Goal: Navigation & Orientation: Understand site structure

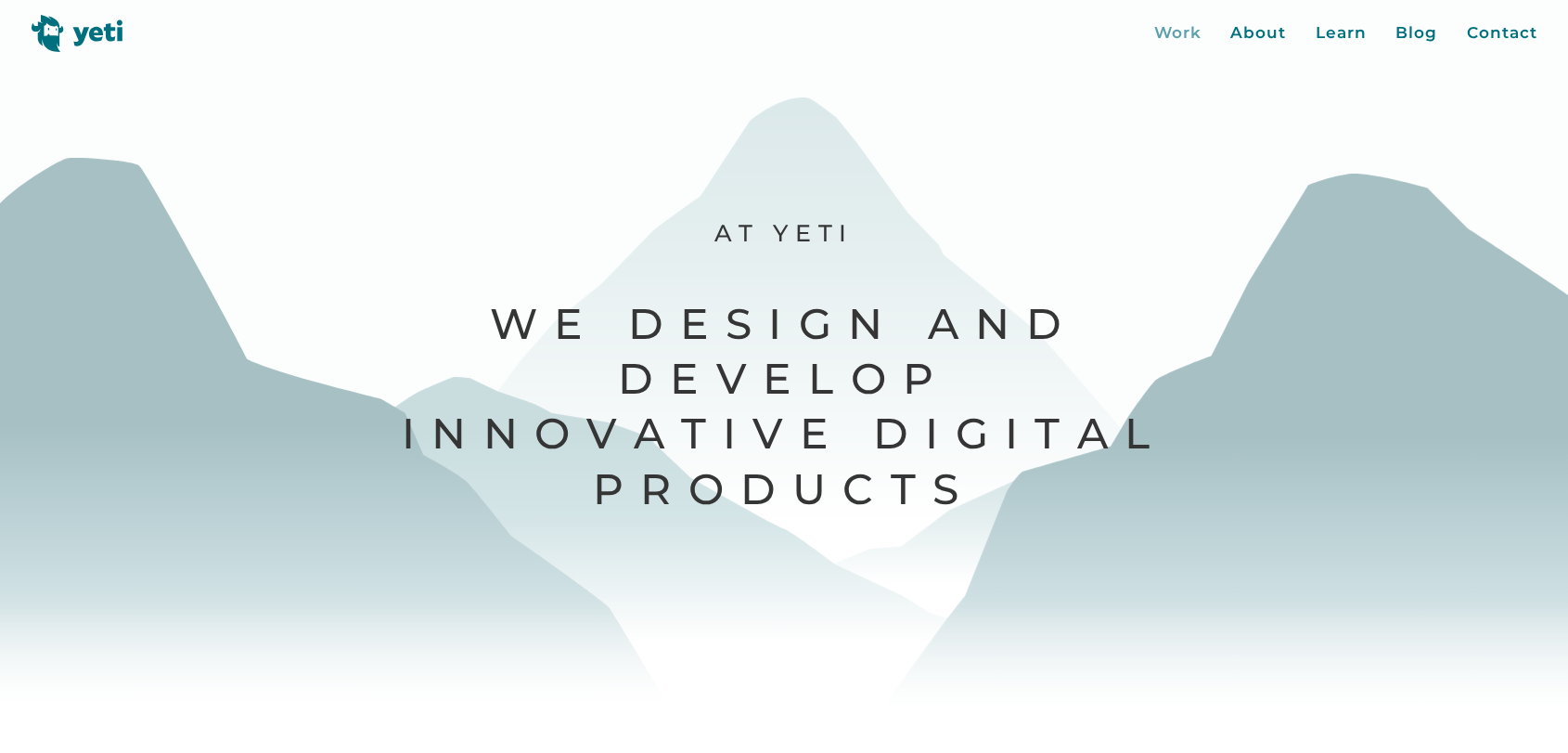
click at [1190, 33] on div "Work" at bounding box center [1177, 33] width 47 height 24
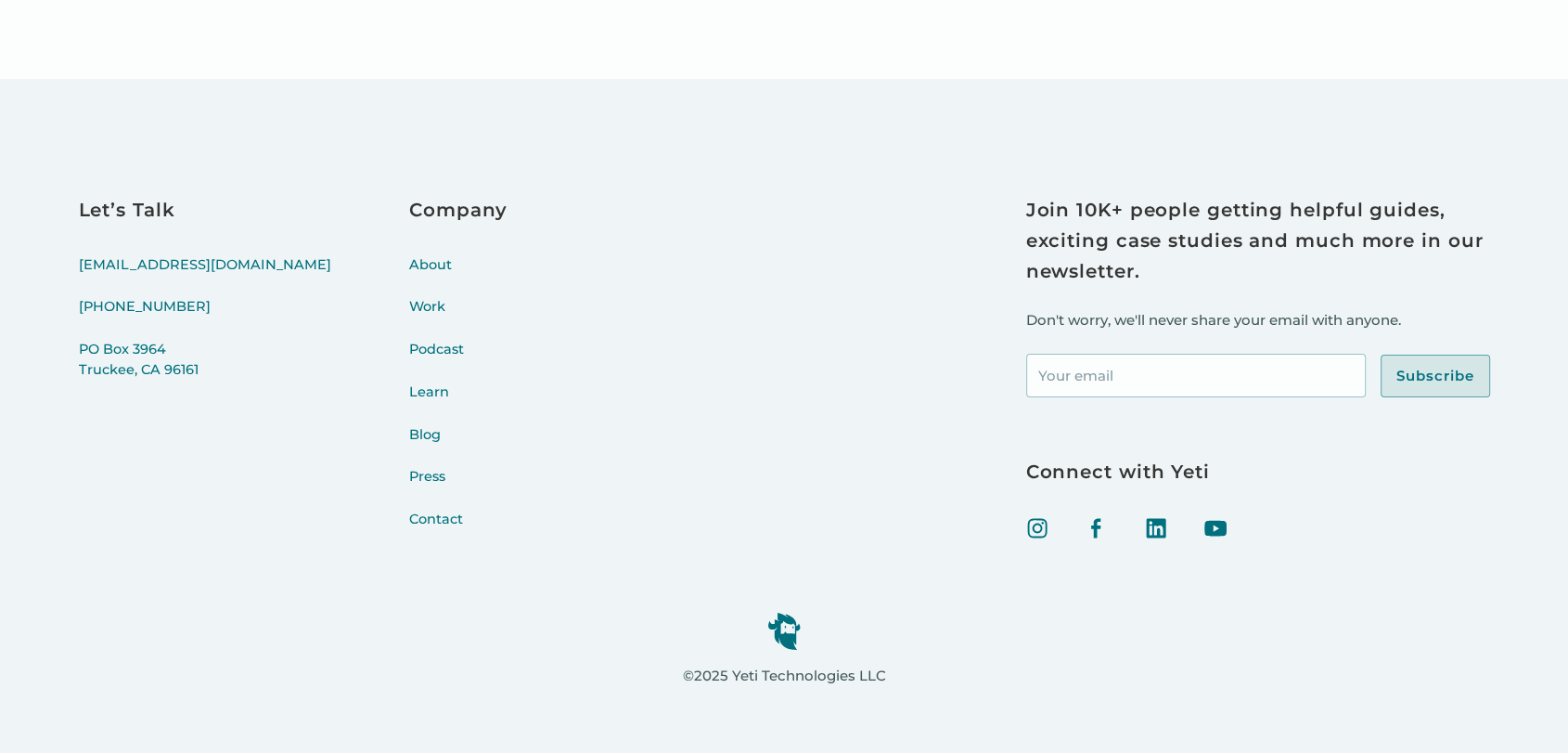
scroll to position [6487, 0]
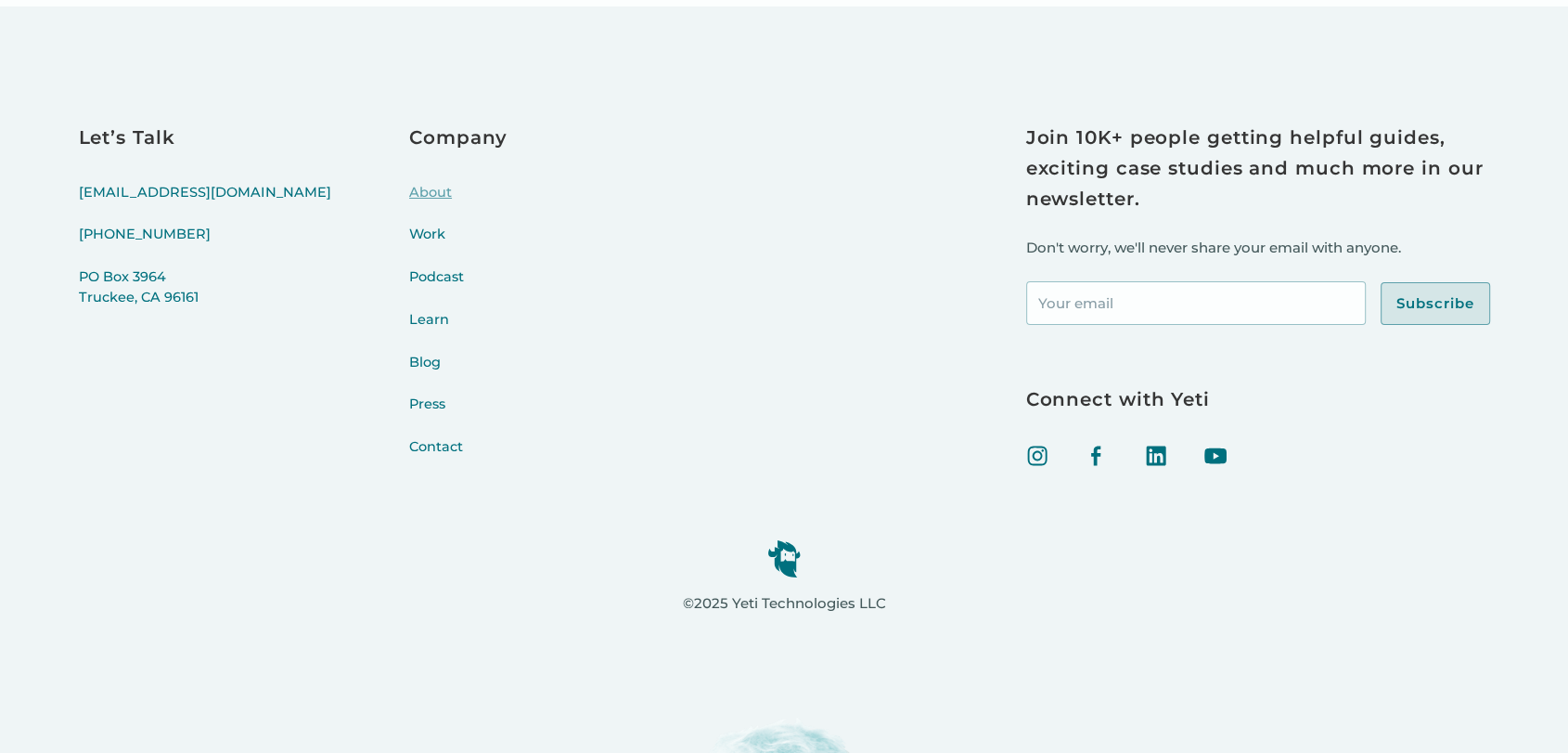
click at [409, 188] on link "About" at bounding box center [458, 204] width 98 height 42
